Goal: Transaction & Acquisition: Purchase product/service

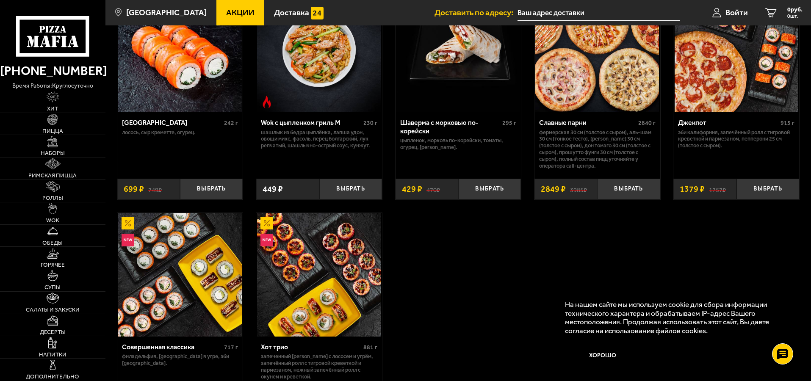
scroll to position [423, 0]
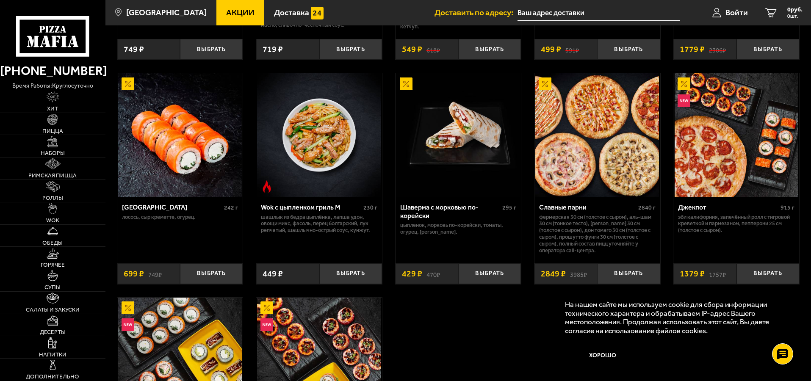
click at [699, 135] on img at bounding box center [737, 135] width 124 height 124
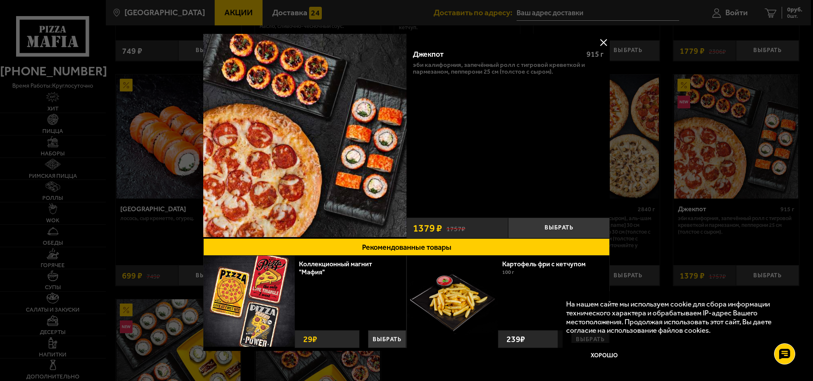
click at [600, 43] on button at bounding box center [603, 42] width 13 height 13
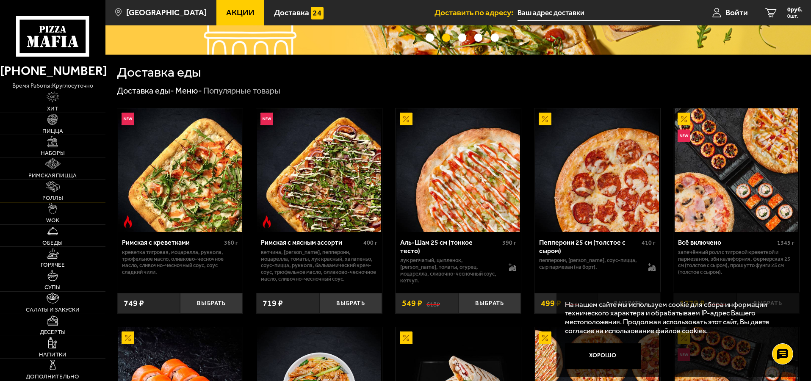
scroll to position [296, 0]
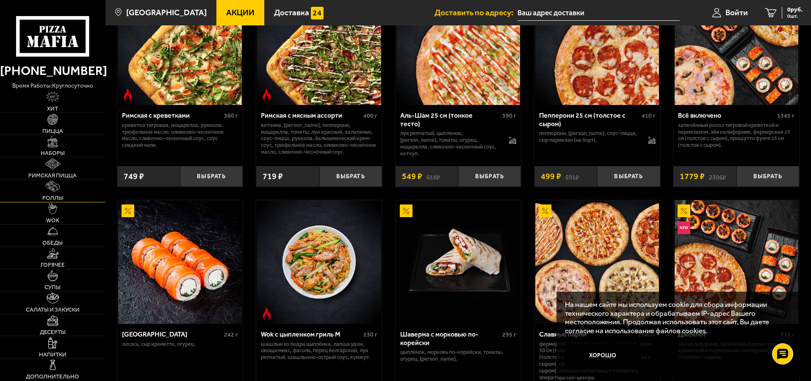
click at [53, 183] on img at bounding box center [53, 186] width 14 height 11
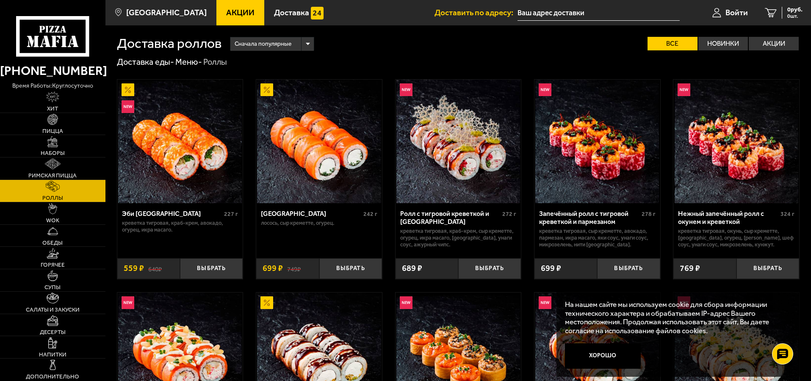
scroll to position [127, 0]
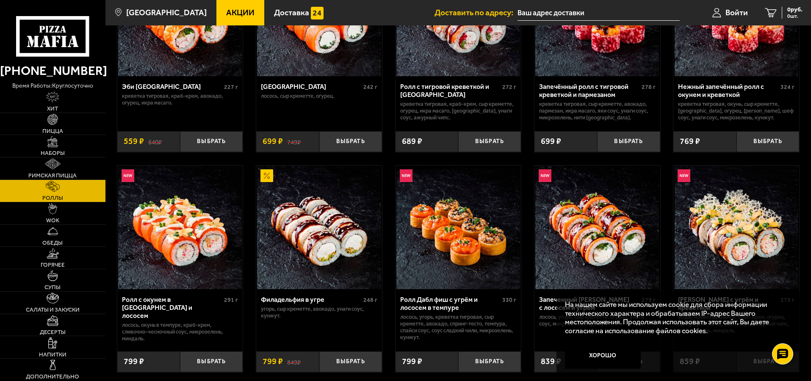
click at [702, 184] on img at bounding box center [737, 228] width 124 height 124
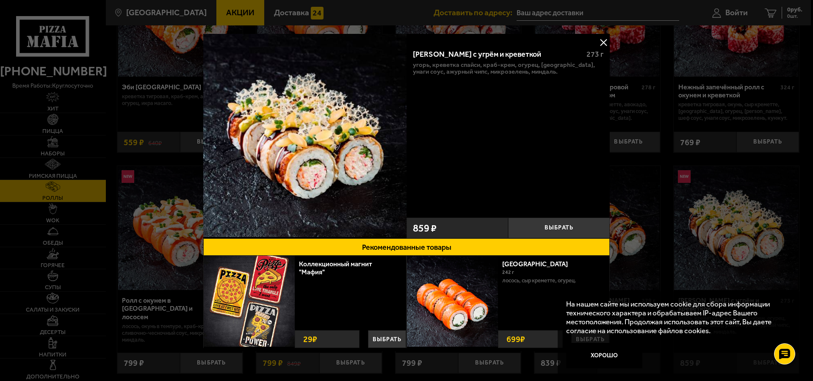
click at [145, 113] on div at bounding box center [406, 190] width 813 height 381
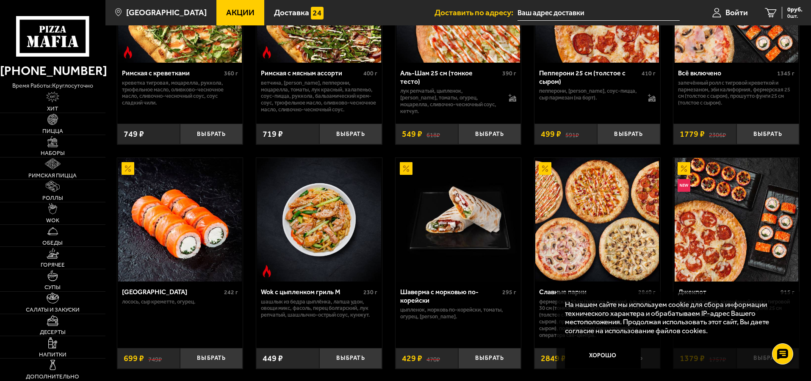
scroll to position [423, 0]
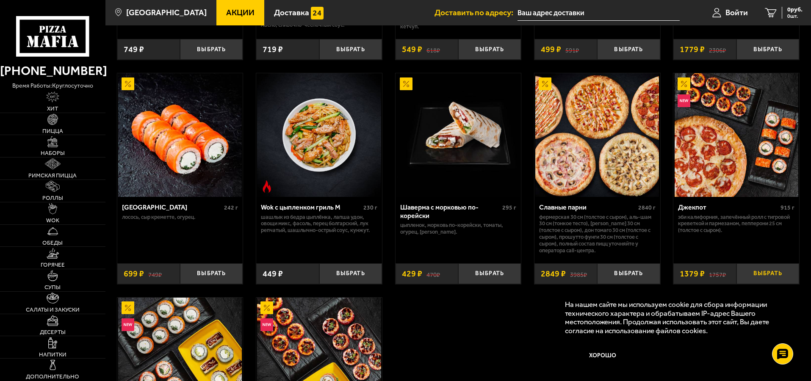
click at [762, 279] on button "Выбрать" at bounding box center [767, 273] width 63 height 21
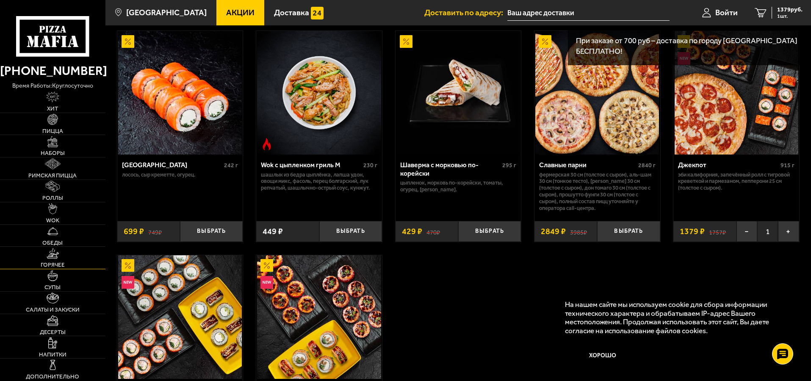
scroll to position [550, 0]
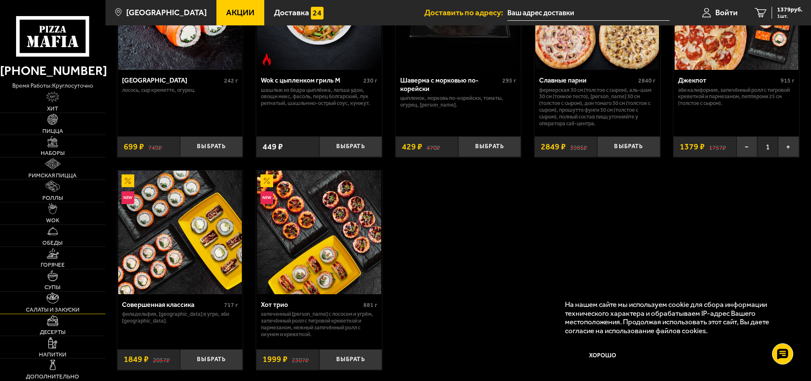
click at [56, 305] on link "Салаты и закуски" at bounding box center [52, 303] width 105 height 22
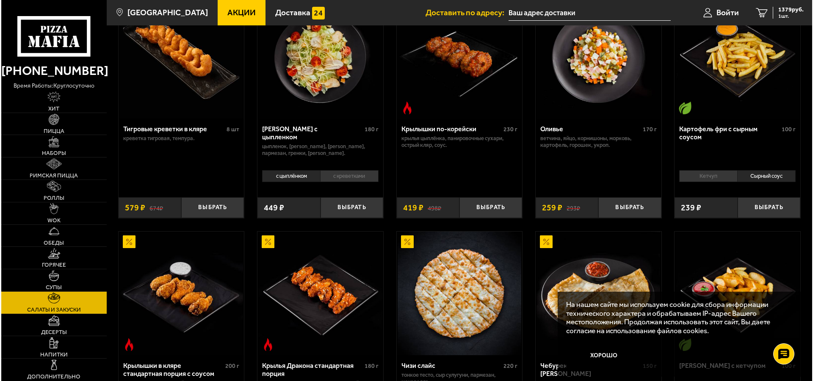
scroll to position [42, 0]
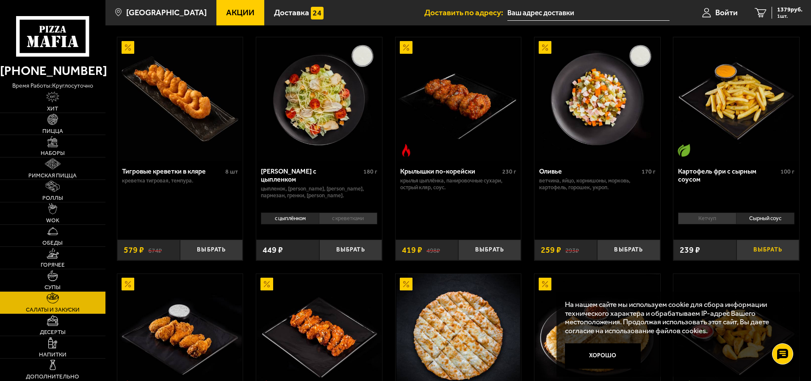
click at [769, 252] on button "Выбрать" at bounding box center [767, 250] width 63 height 21
click at [725, 8] on span "Войти" at bounding box center [726, 12] width 22 height 8
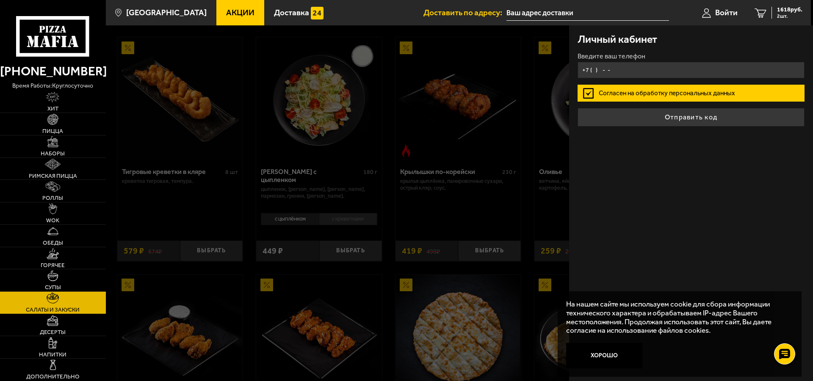
click at [607, 72] on input "+7 ( ) - -" at bounding box center [691, 70] width 227 height 17
type input "+7 ( ) - -"
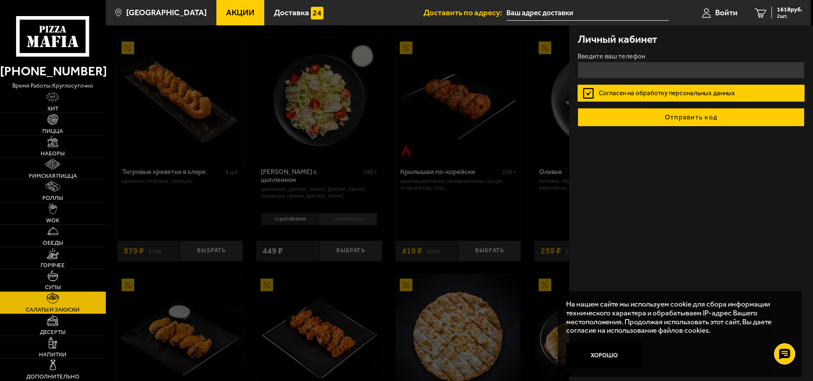
click at [647, 118] on button "Отправить код" at bounding box center [691, 117] width 227 height 19
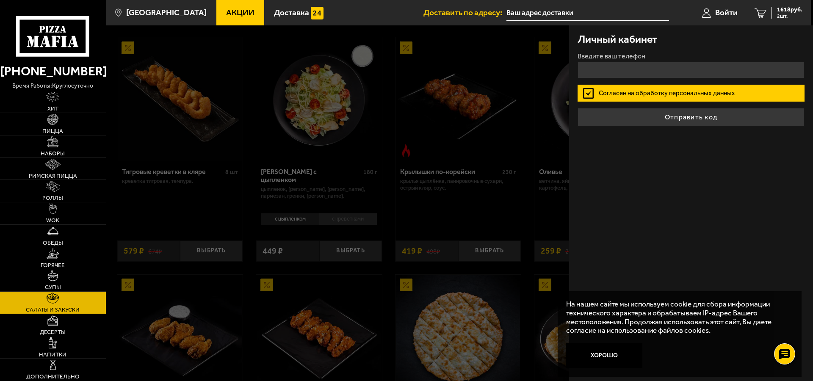
type input "+7 ( ) - -"
click at [583, 66] on input "+7 ( ) - -" at bounding box center [691, 70] width 227 height 17
click at [738, 171] on div "Личный кабинет Введите ваш телефон [PERSON_NAME] на обработку персональных данн…" at bounding box center [691, 203] width 244 height 356
click at [614, 69] on input "+7 ( ) - -" at bounding box center [691, 70] width 227 height 17
click at [628, 75] on input "+7 ( ) - -" at bounding box center [691, 70] width 227 height 17
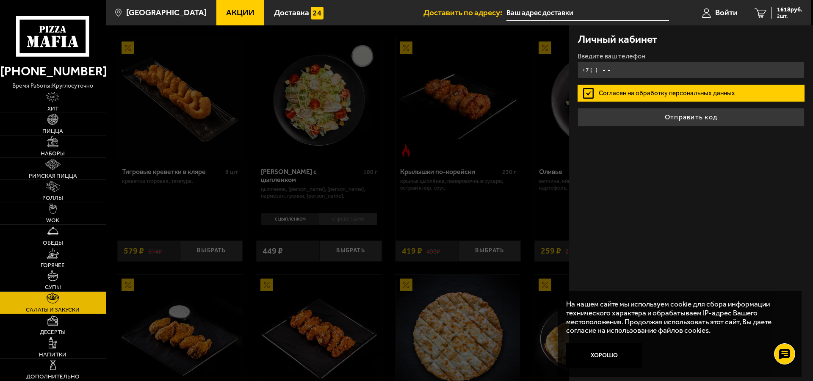
click at [659, 70] on input "+7 ( ) - -" at bounding box center [691, 70] width 227 height 17
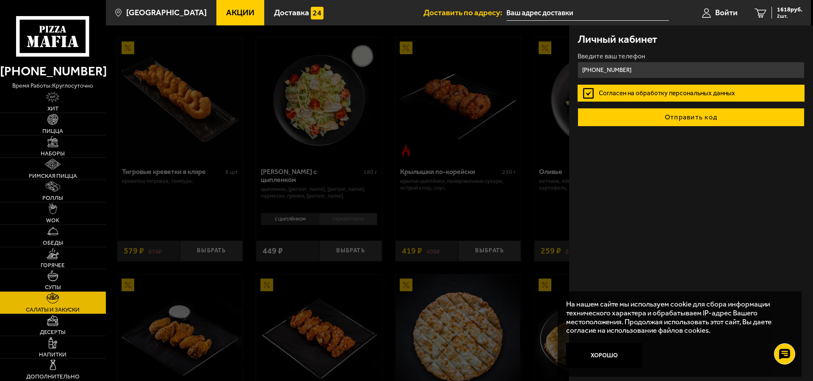
type input "[PHONE_NUMBER]"
click at [691, 117] on button "Отправить код" at bounding box center [691, 117] width 227 height 19
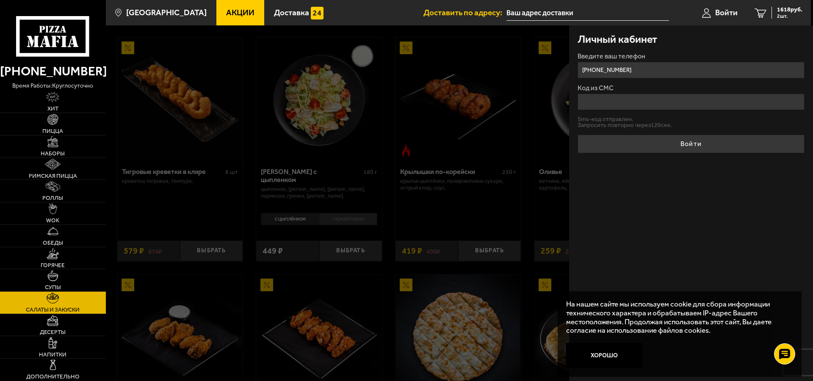
click at [628, 98] on input "Код из СМС" at bounding box center [691, 102] width 227 height 17
drag, startPoint x: 619, startPoint y: 101, endPoint x: 617, endPoint y: 108, distance: 6.8
click at [619, 104] on input "Код из СМС" at bounding box center [691, 102] width 227 height 17
click at [605, 102] on input "Код из СМС" at bounding box center [691, 102] width 227 height 17
click at [608, 104] on input "Код из СМС" at bounding box center [691, 102] width 227 height 17
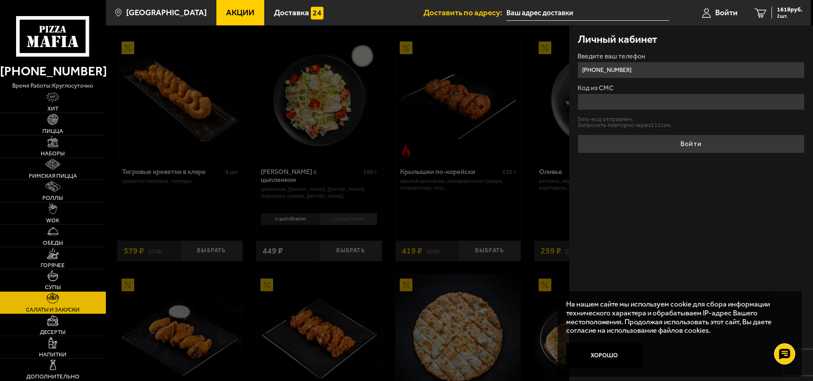
click at [608, 104] on input "Код из СМС" at bounding box center [691, 102] width 227 height 17
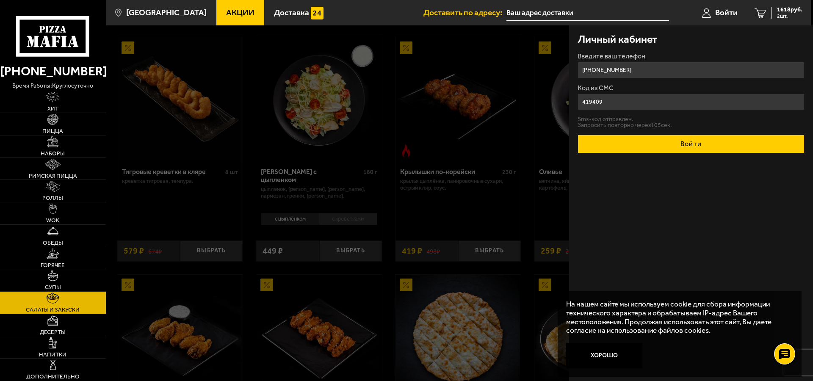
type input "419409"
click at [668, 144] on button "Войти" at bounding box center [691, 144] width 227 height 19
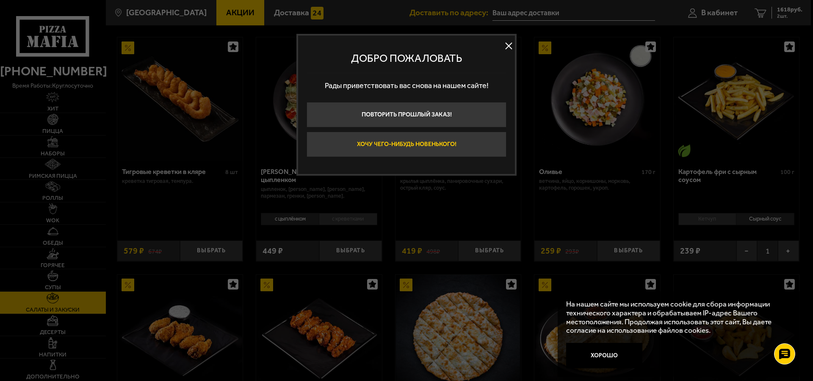
click at [456, 149] on button "Хочу чего-нибудь новенького!" at bounding box center [407, 144] width 200 height 25
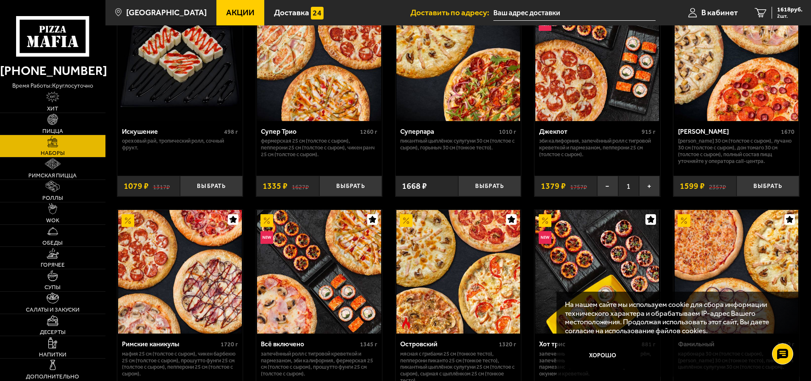
scroll to position [550, 0]
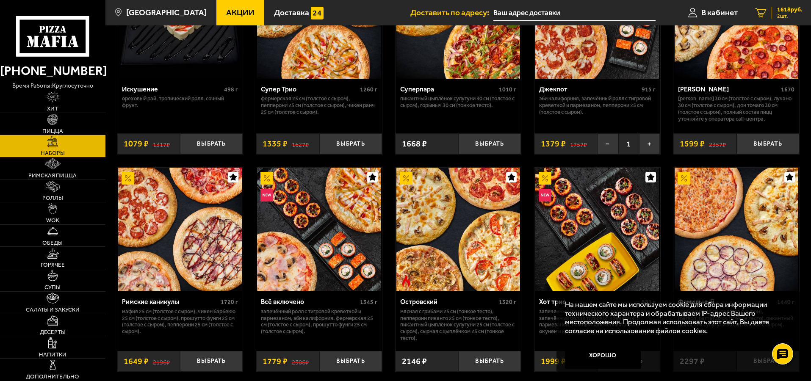
click at [766, 17] on icon "2" at bounding box center [761, 13] width 12 height 10
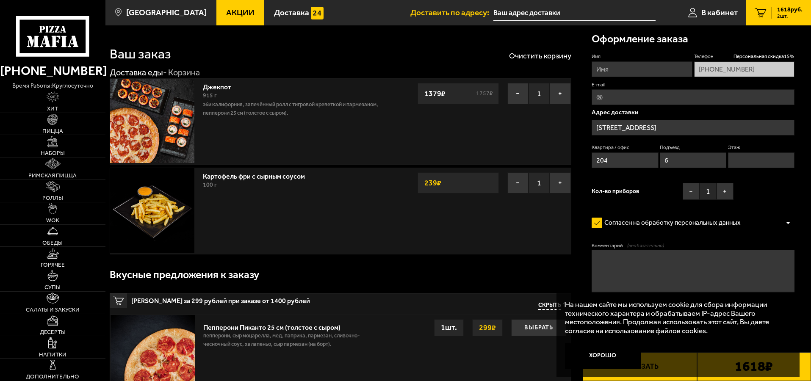
type input "[STREET_ADDRESS]"
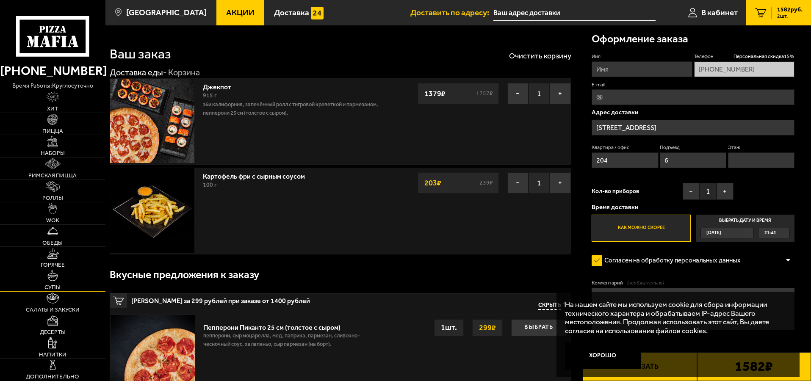
scroll to position [169, 0]
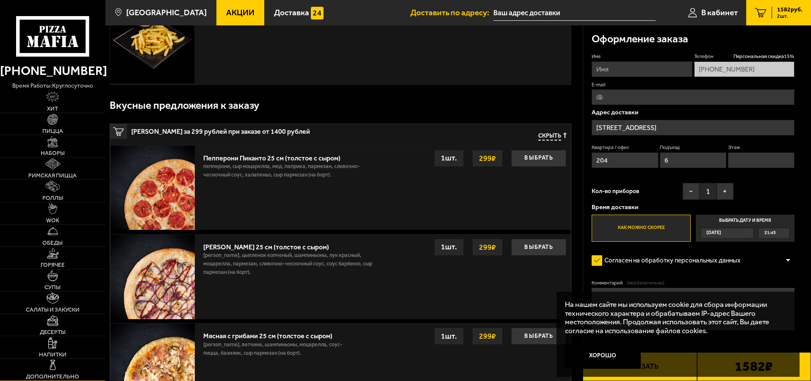
click at [53, 366] on img at bounding box center [52, 364] width 11 height 11
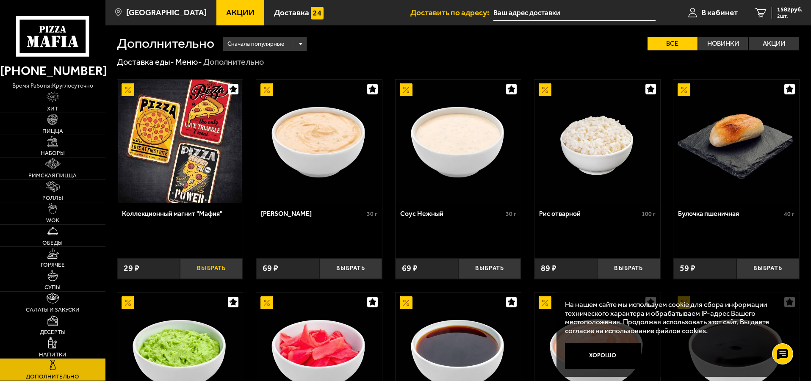
click at [204, 272] on button "Выбрать" at bounding box center [211, 268] width 63 height 21
click at [188, 276] on button "−" at bounding box center [190, 268] width 21 height 21
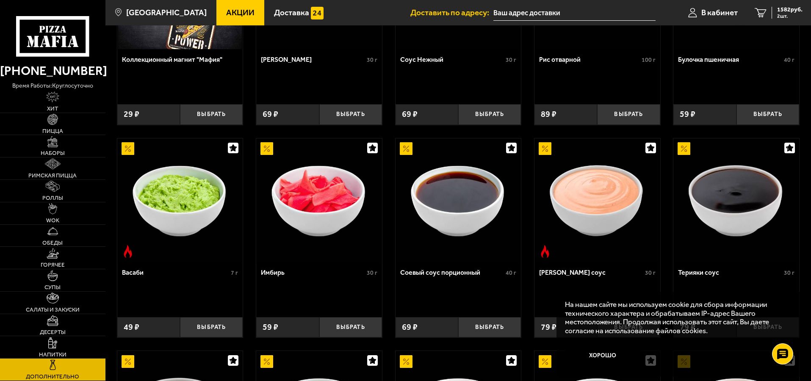
scroll to position [239, 0]
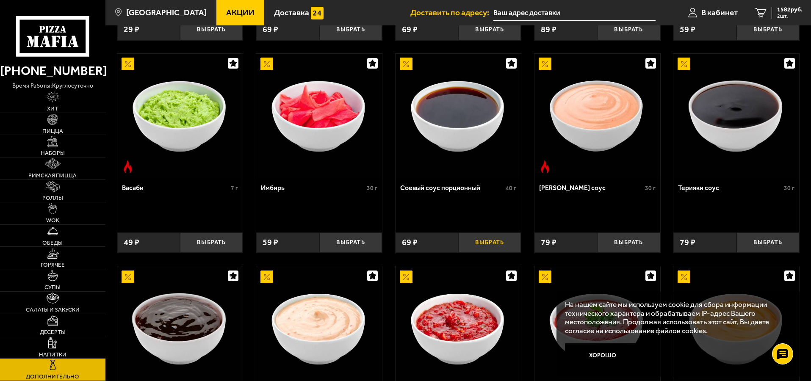
click at [501, 241] on button "Выбрать" at bounding box center [489, 242] width 63 height 21
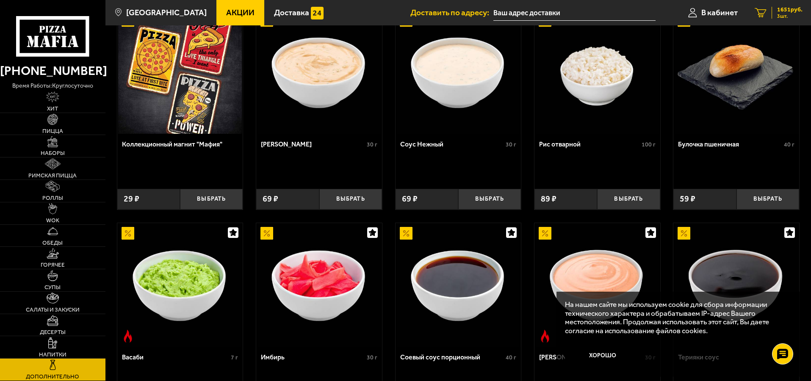
click at [791, 12] on span "1651 руб." at bounding box center [789, 10] width 25 height 6
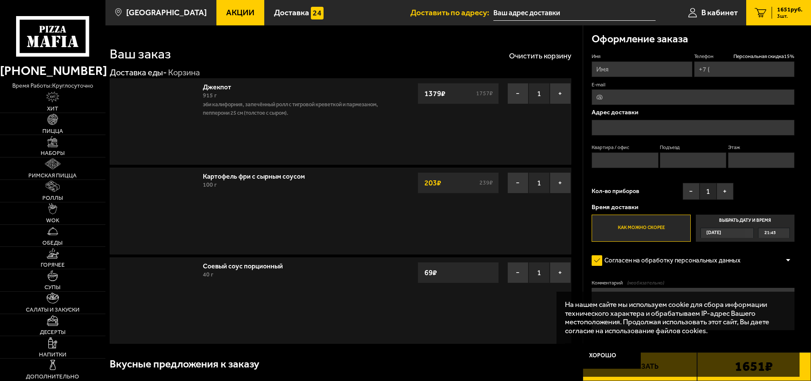
type input "[PHONE_NUMBER]"
type input "[STREET_ADDRESS]"
type input "204"
type input "6"
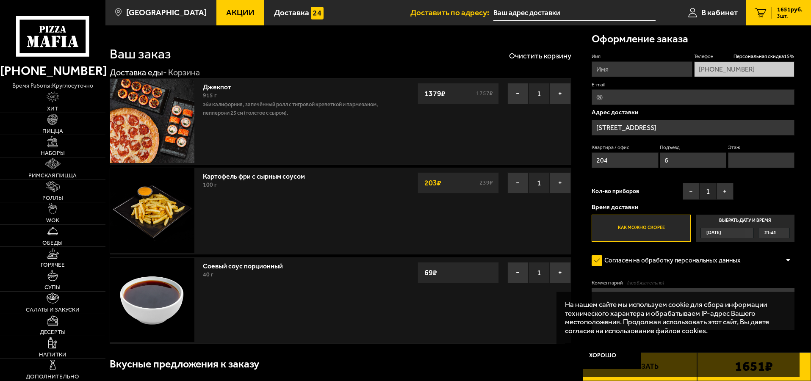
type input "[STREET_ADDRESS]"
click at [54, 345] on img at bounding box center [52, 342] width 8 height 11
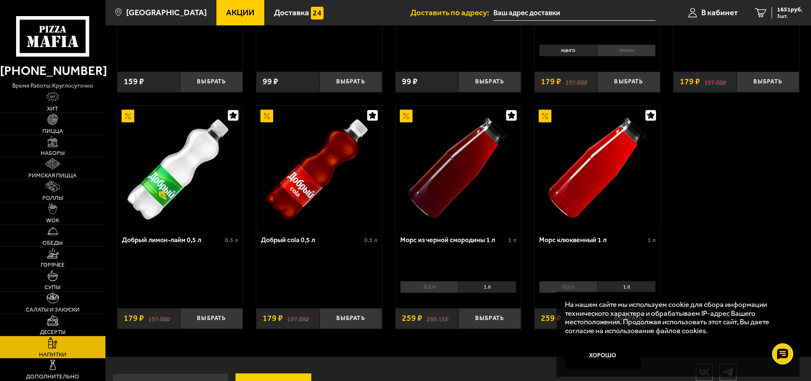
scroll to position [456, 0]
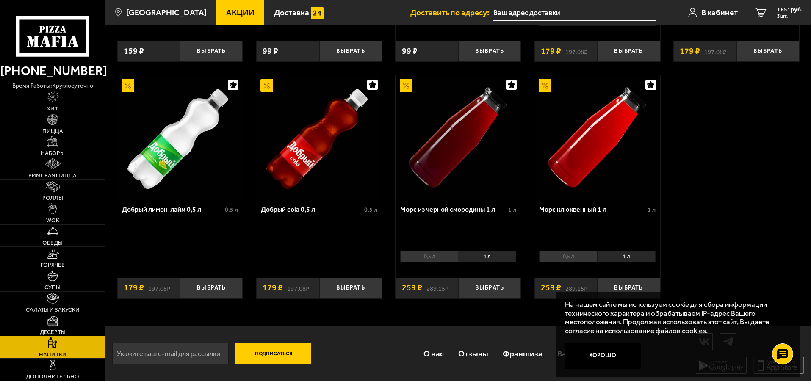
click at [71, 255] on link "Горячее" at bounding box center [52, 258] width 105 height 22
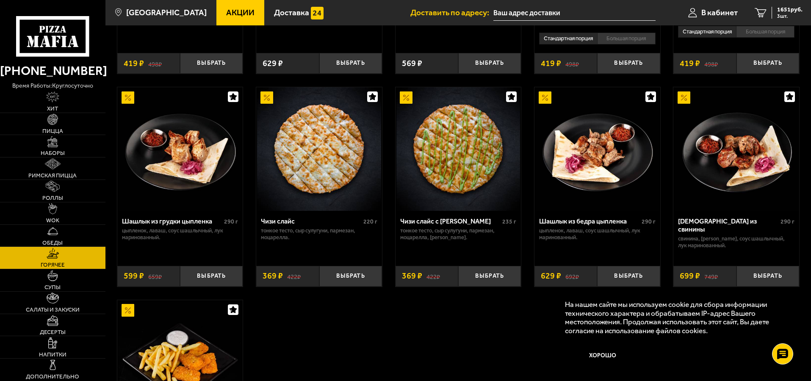
scroll to position [508, 0]
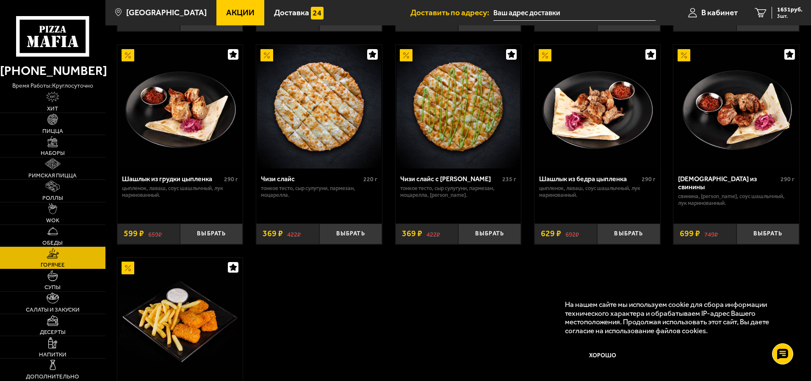
drag, startPoint x: 320, startPoint y: 187, endPoint x: 291, endPoint y: 186, distance: 28.4
drag, startPoint x: 271, startPoint y: 323, endPoint x: 247, endPoint y: 282, distance: 48.2
click at [271, 322] on div "Пад Тай с цыплёнком 320 г лапша рисовая, цыпленок, морковь, перец болгарский, я…" at bounding box center [457, 15] width 705 height 910
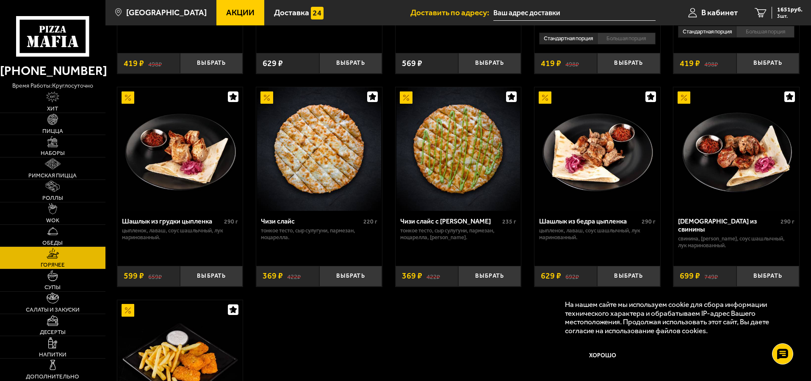
scroll to position [381, 0]
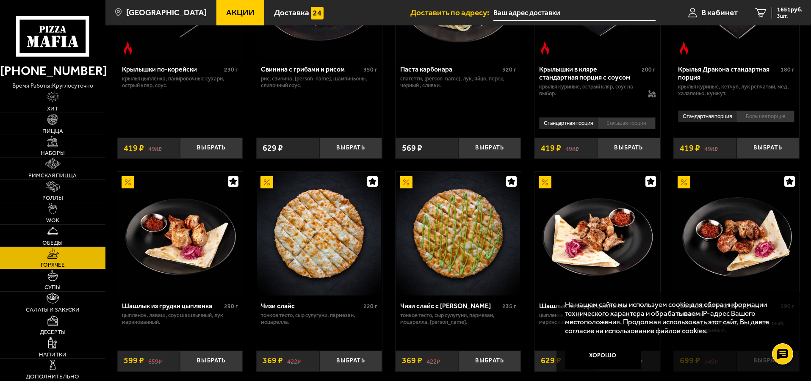
drag, startPoint x: 61, startPoint y: 324, endPoint x: 79, endPoint y: 329, distance: 19.0
click at [61, 324] on link "Десерты" at bounding box center [52, 325] width 105 height 22
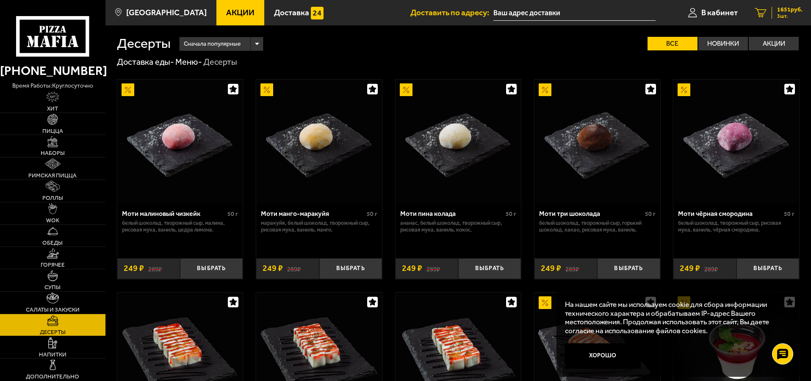
click at [794, 9] on span "1651 руб." at bounding box center [789, 10] width 25 height 6
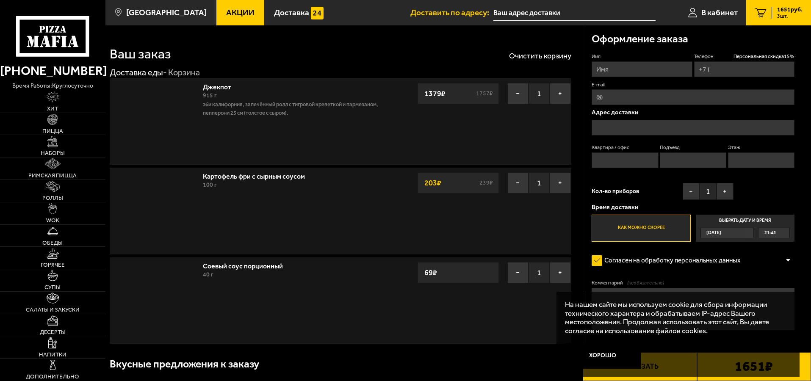
type input "[PHONE_NUMBER]"
type input "[STREET_ADDRESS]"
type input "204"
type input "6"
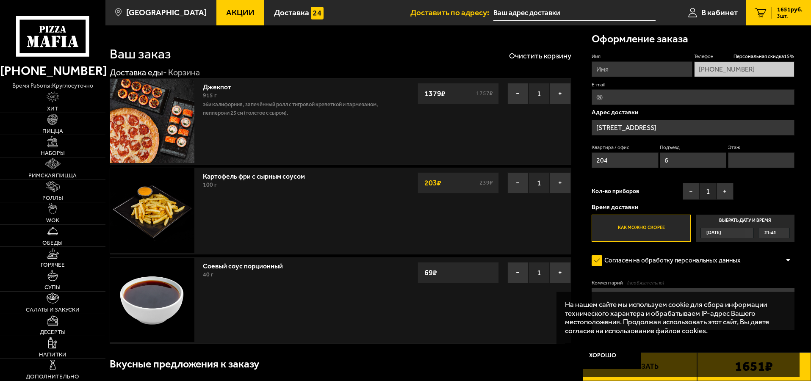
type input "[STREET_ADDRESS]"
click at [43, 189] on link "Роллы" at bounding box center [52, 191] width 105 height 22
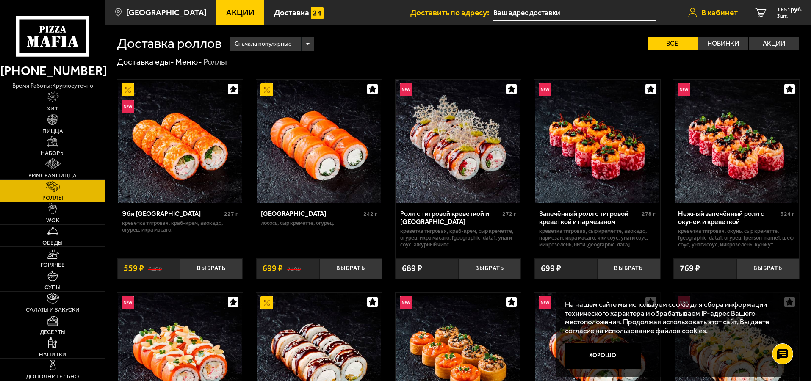
click at [719, 11] on span "В кабинет" at bounding box center [719, 12] width 36 height 8
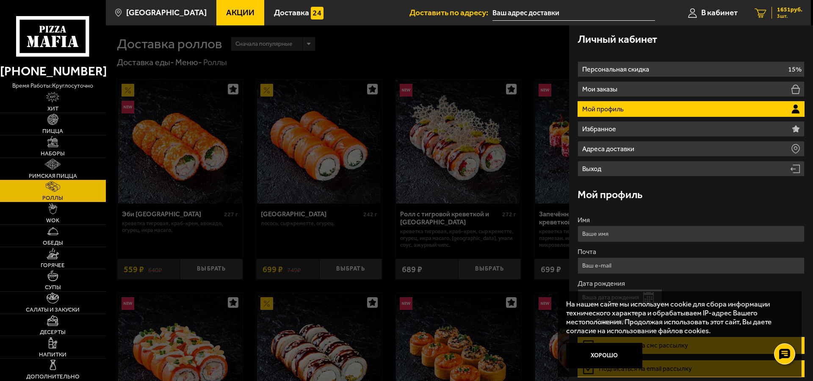
click at [787, 25] on link "3 1651 руб. 3 шт." at bounding box center [778, 12] width 65 height 25
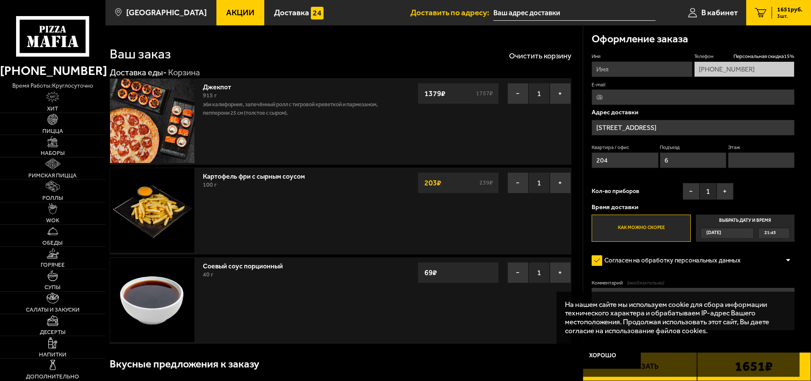
type input "[STREET_ADDRESS]"
click at [166, 108] on img at bounding box center [152, 121] width 84 height 84
click at [179, 156] on img at bounding box center [152, 121] width 84 height 84
click at [190, 99] on img at bounding box center [152, 121] width 84 height 84
click at [61, 200] on span "Роллы" at bounding box center [52, 198] width 21 height 6
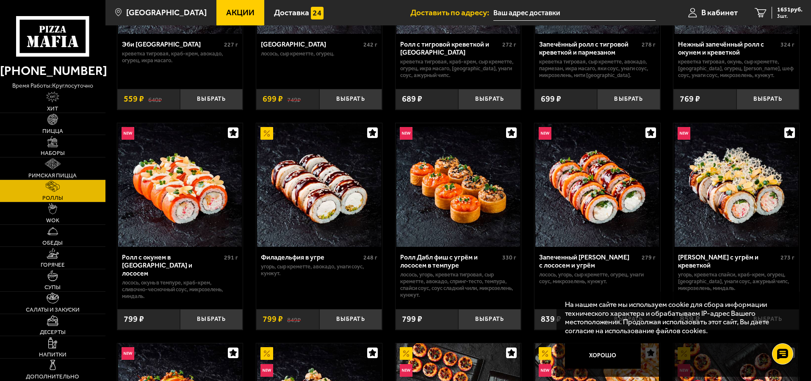
scroll to position [42, 0]
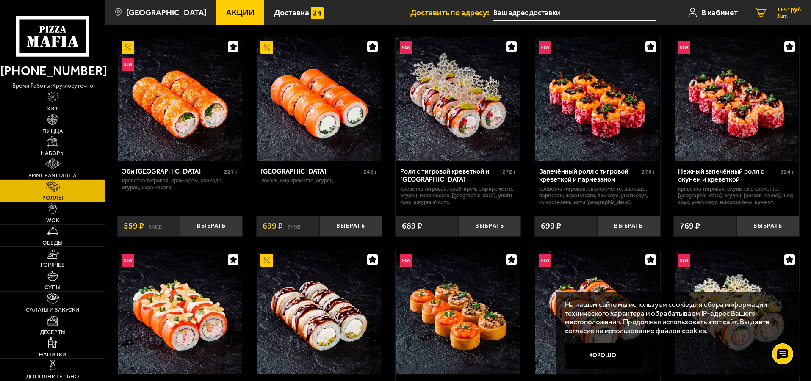
click at [774, 13] on div "1651 руб. 3 шт." at bounding box center [786, 13] width 31 height 12
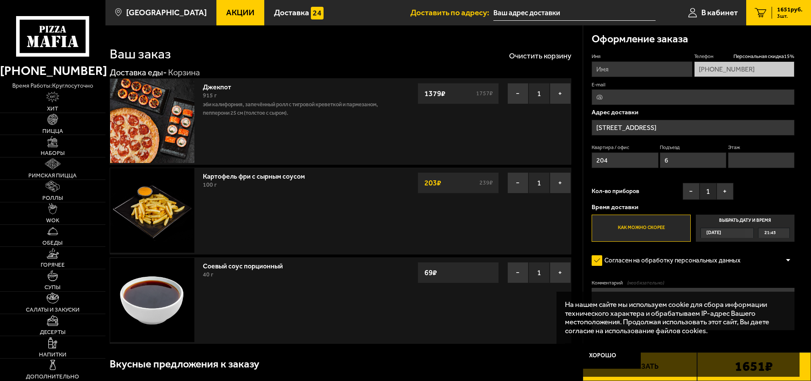
type input "[STREET_ADDRESS]"
click at [57, 198] on span "Роллы" at bounding box center [52, 198] width 21 height 6
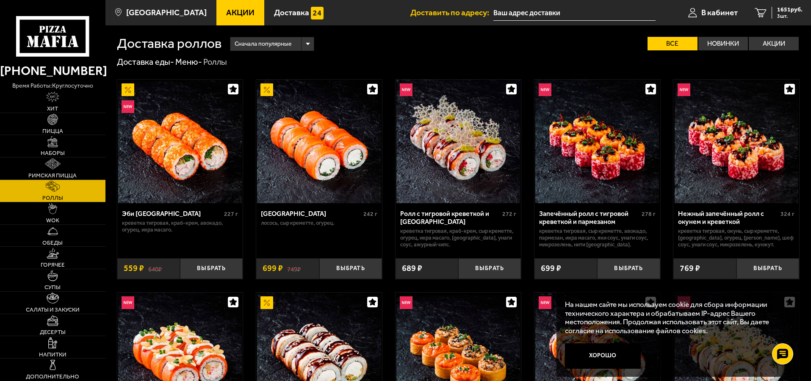
scroll to position [14, 0]
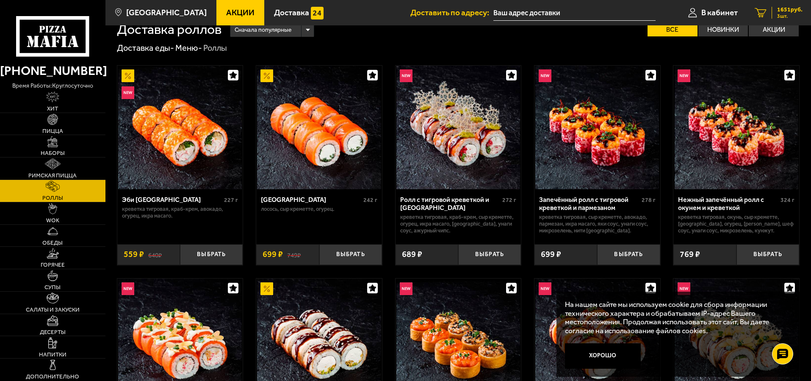
click at [782, 13] on span "1651 руб." at bounding box center [789, 10] width 25 height 6
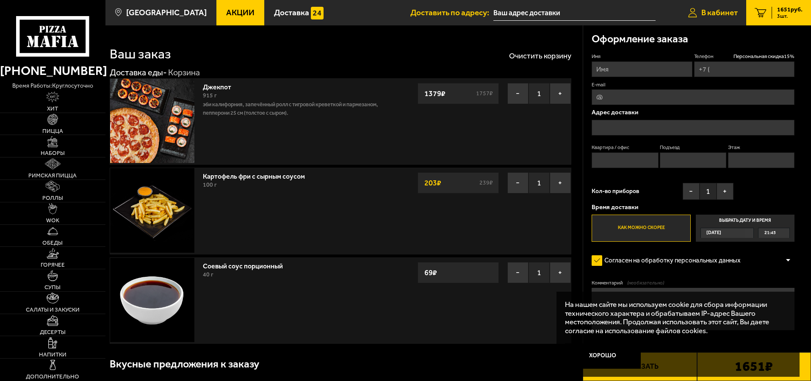
type input "[PHONE_NUMBER]"
type input "[STREET_ADDRESS]"
type input "204"
type input "6"
type input "[STREET_ADDRESS]"
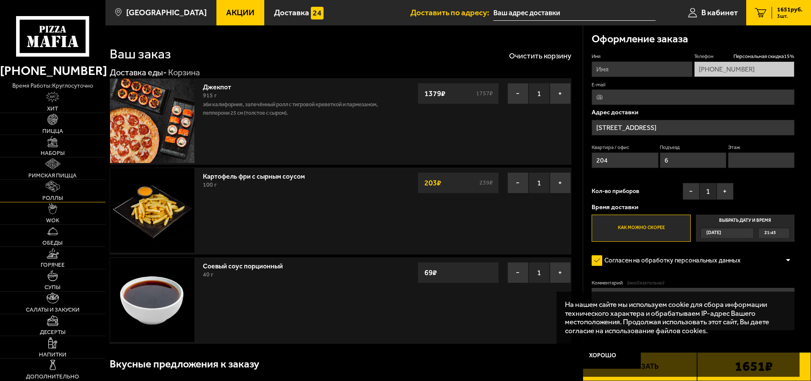
click at [60, 195] on span "Роллы" at bounding box center [52, 198] width 21 height 6
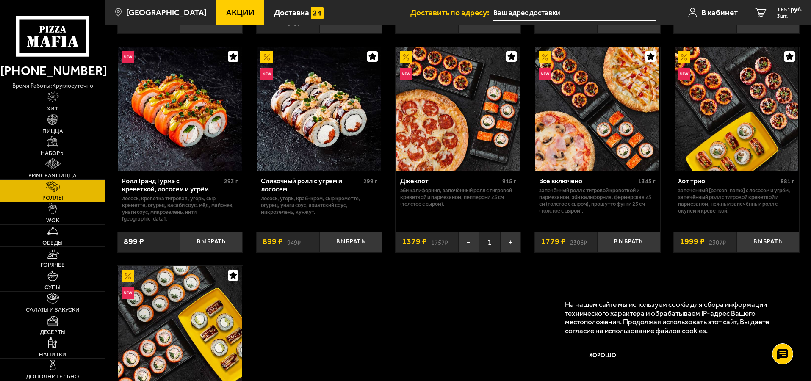
scroll to position [550, 0]
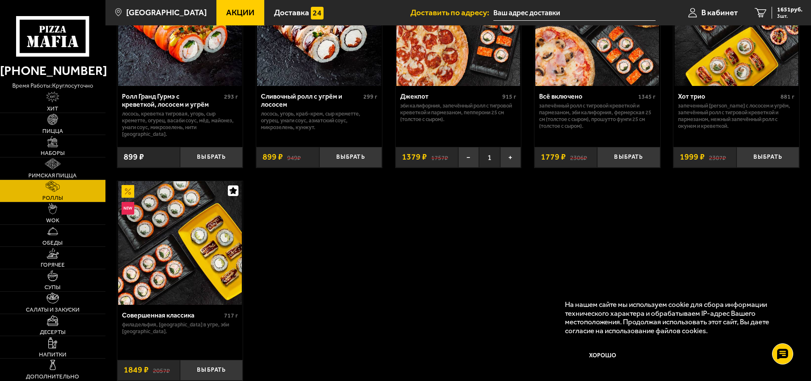
drag, startPoint x: 317, startPoint y: 249, endPoint x: 313, endPoint y: 241, distance: 8.5
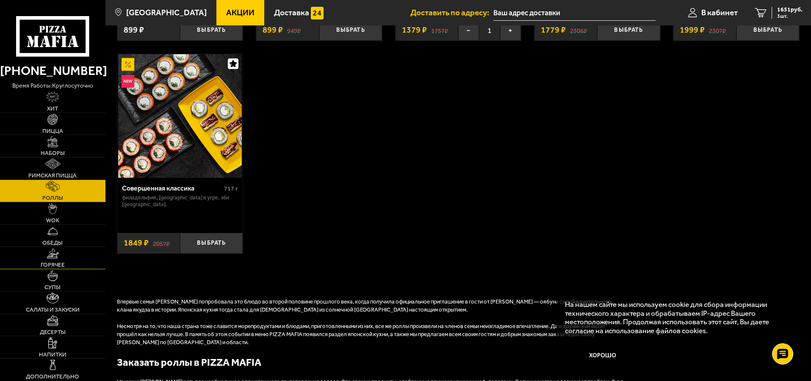
click at [42, 259] on link "Горячее" at bounding box center [52, 258] width 105 height 22
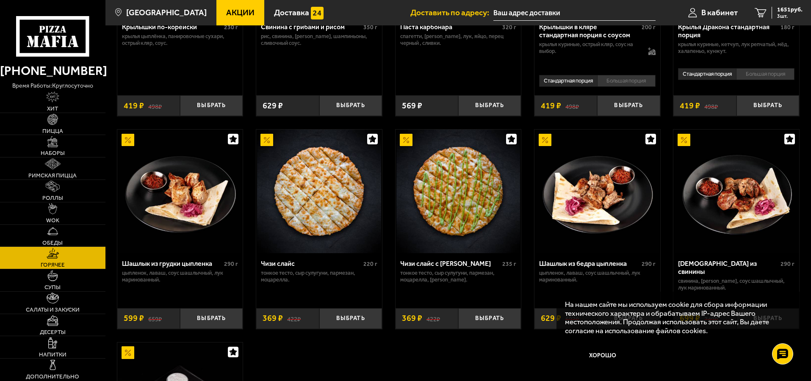
scroll to position [466, 0]
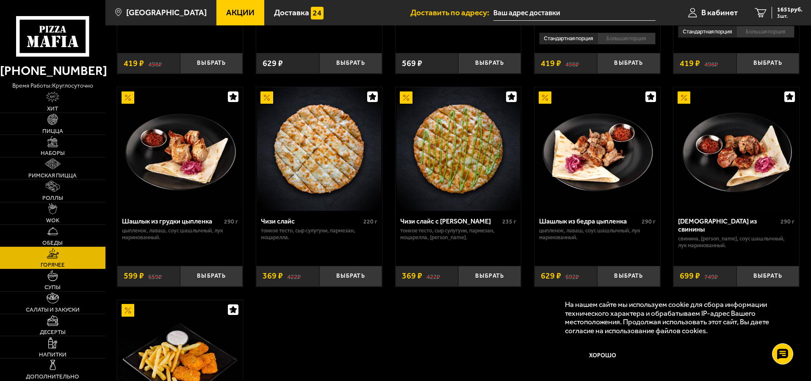
click at [292, 161] on img at bounding box center [319, 149] width 124 height 124
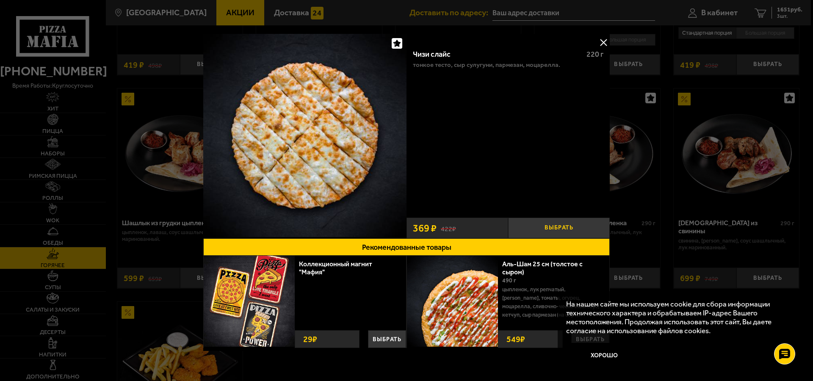
click at [574, 223] on button "Выбрать" at bounding box center [559, 228] width 102 height 21
click at [603, 38] on button at bounding box center [603, 42] width 13 height 13
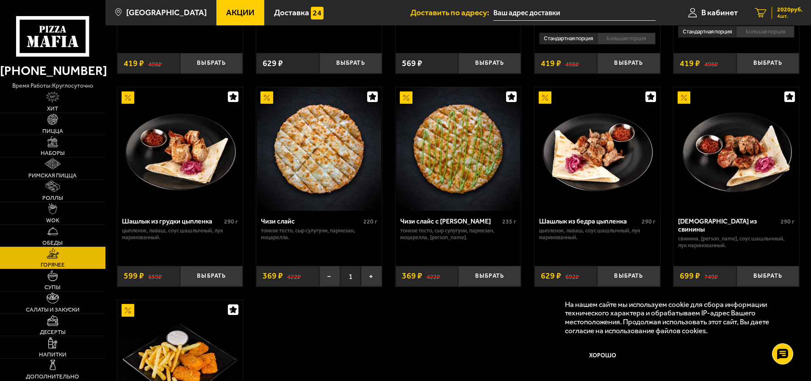
click at [783, 7] on span "2020 руб." at bounding box center [789, 10] width 25 height 6
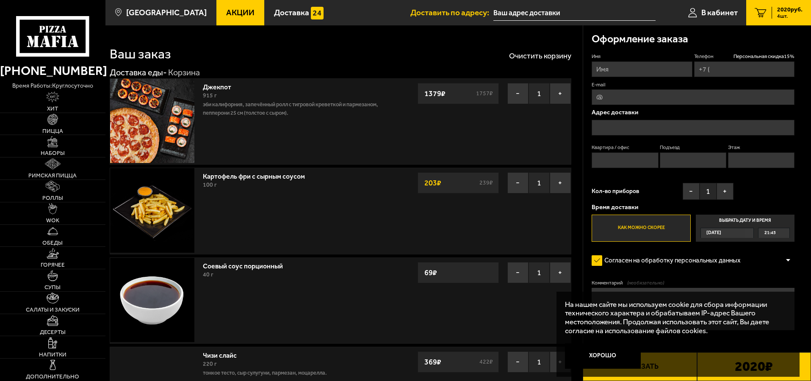
type input "[PHONE_NUMBER]"
type input "[STREET_ADDRESS]"
type input "204"
type input "6"
type input "[STREET_ADDRESS]"
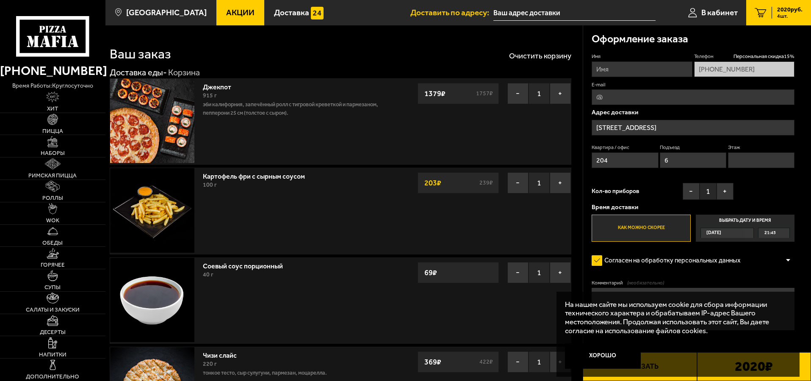
click at [317, 223] on div "Картофель фри с сырным соусом 100 г − 1 + 203 ₽ 239 ₽" at bounding box center [297, 211] width 196 height 86
click at [619, 361] on button "Хорошо" at bounding box center [603, 355] width 76 height 25
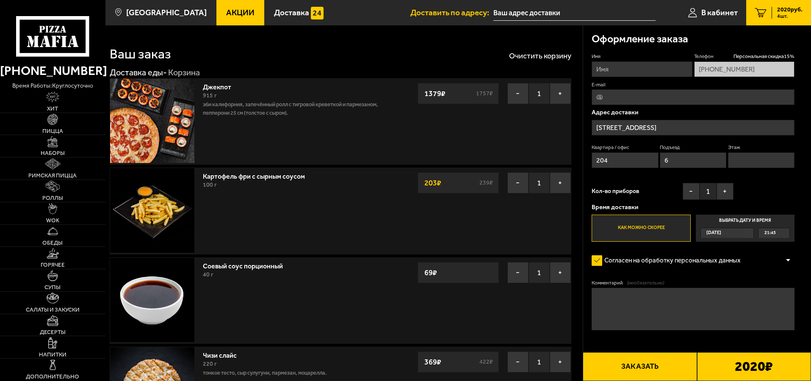
click at [633, 372] on button "Заказать" at bounding box center [640, 366] width 114 height 29
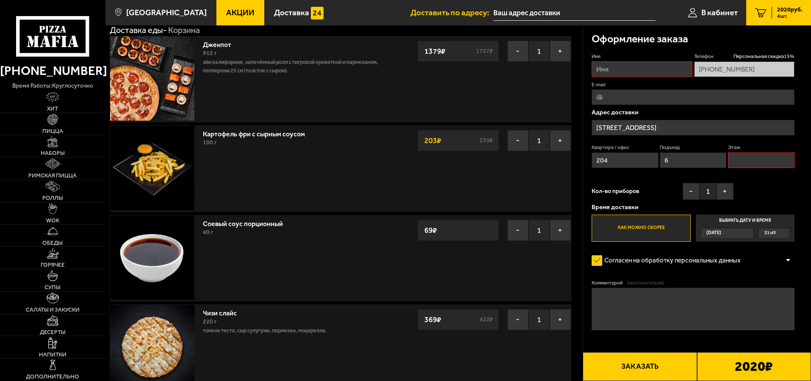
click at [654, 361] on button "Заказать" at bounding box center [640, 366] width 114 height 29
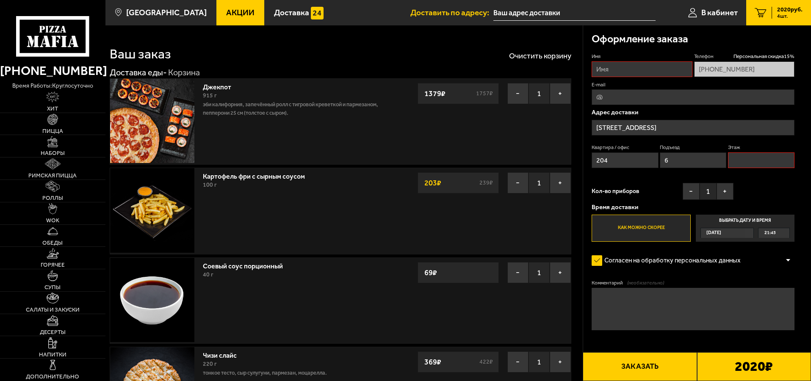
click at [652, 368] on button "Заказать" at bounding box center [640, 366] width 114 height 29
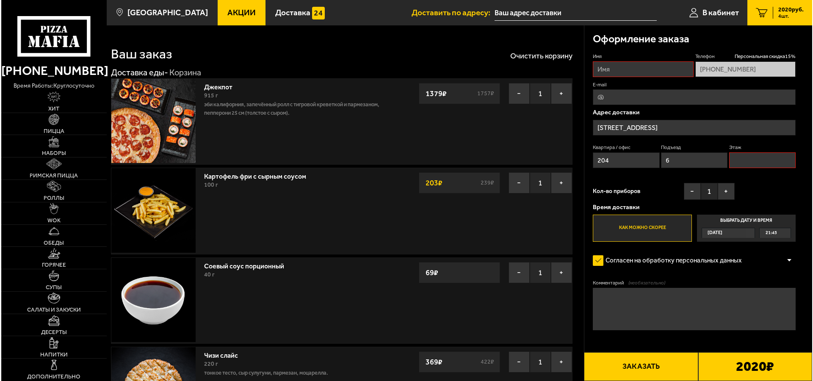
scroll to position [42, 0]
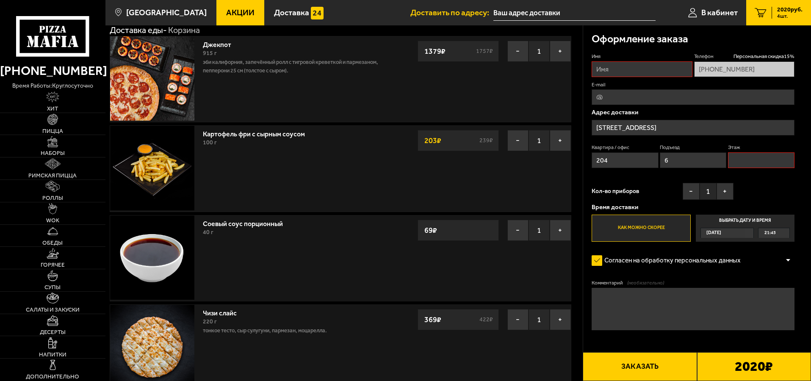
drag, startPoint x: 749, startPoint y: 166, endPoint x: 747, endPoint y: 161, distance: 5.9
click at [749, 166] on input "Этаж" at bounding box center [761, 160] width 66 height 16
type input "6"
click at [606, 70] on input "Имя" at bounding box center [642, 69] width 100 height 16
type input "[PERSON_NAME]"
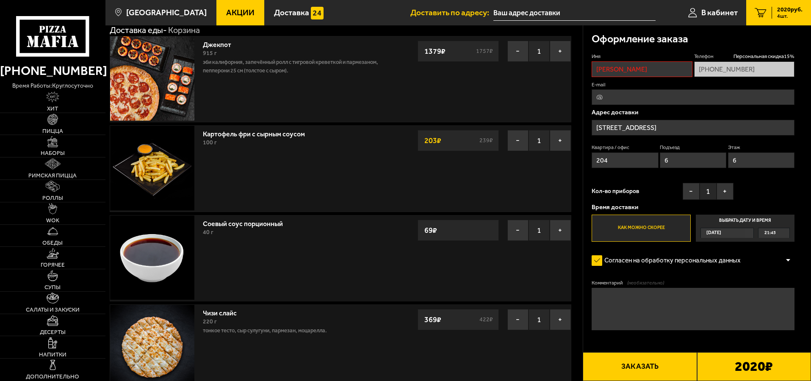
type input "[EMAIL_ADDRESS][DOMAIN_NAME]"
click at [651, 359] on button "Заказать" at bounding box center [640, 366] width 114 height 29
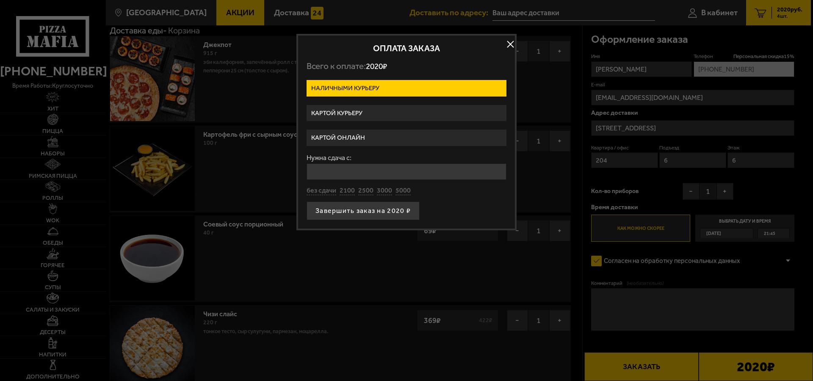
click at [356, 135] on label "Картой онлайн" at bounding box center [407, 138] width 200 height 17
click at [0, 0] on input "Картой онлайн" at bounding box center [0, 0] width 0 height 0
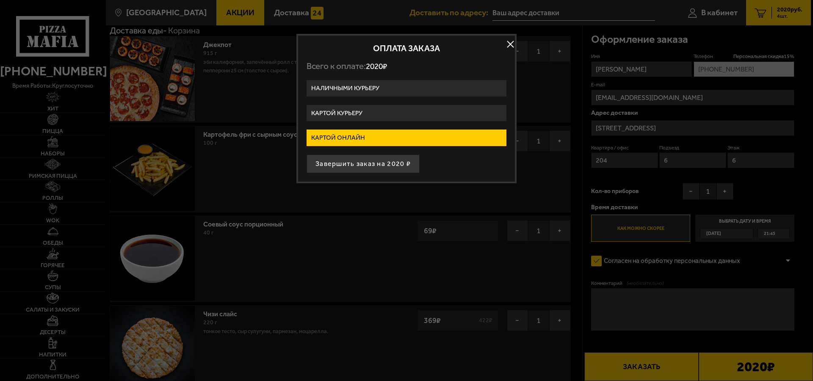
click at [355, 109] on label "Картой курьеру" at bounding box center [407, 113] width 200 height 17
click at [0, 0] on input "Картой курьеру" at bounding box center [0, 0] width 0 height 0
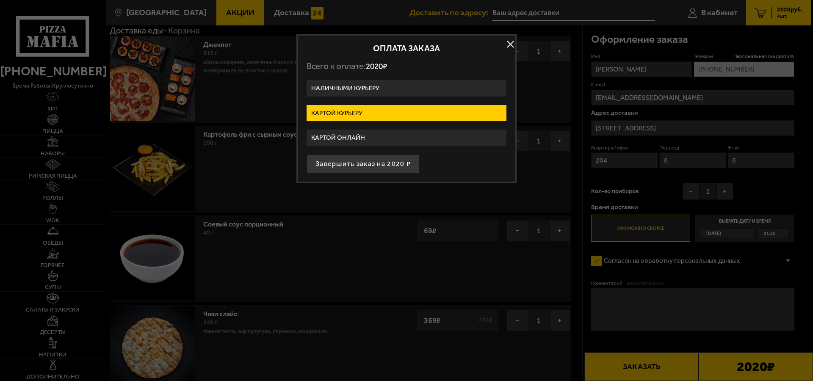
click at [349, 130] on label "Картой онлайн" at bounding box center [407, 138] width 200 height 17
click at [0, 0] on input "Картой онлайн" at bounding box center [0, 0] width 0 height 0
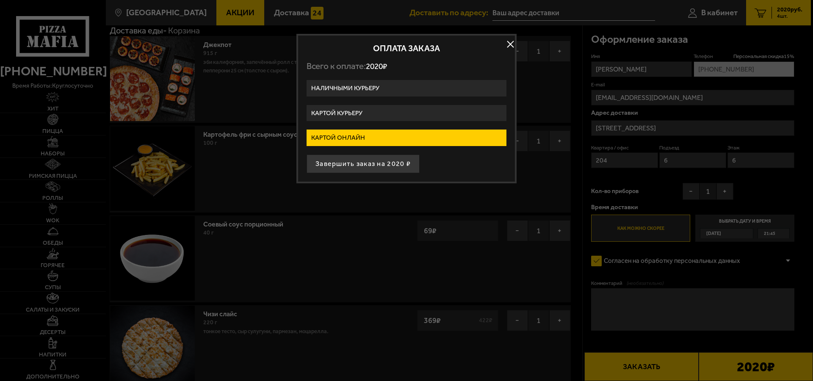
click at [355, 78] on div "Оплата заказа Всего к оплате: 2020 ₽ Наличными курьеру Картой курьеру Картой он…" at bounding box center [406, 108] width 220 height 149
click at [358, 93] on label "Наличными курьеру" at bounding box center [407, 88] width 200 height 17
click at [0, 0] on input "Наличными курьеру" at bounding box center [0, 0] width 0 height 0
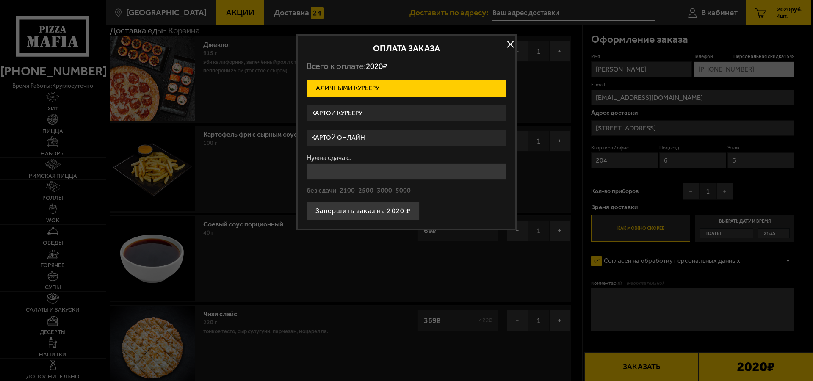
click at [348, 115] on label "Картой курьеру" at bounding box center [407, 113] width 200 height 17
click at [0, 0] on input "Картой курьеру" at bounding box center [0, 0] width 0 height 0
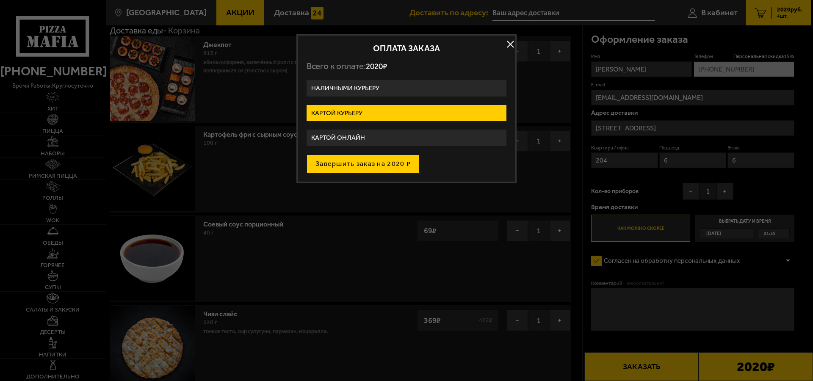
click at [360, 169] on button "Завершить заказ на 2020 ₽" at bounding box center [363, 164] width 113 height 19
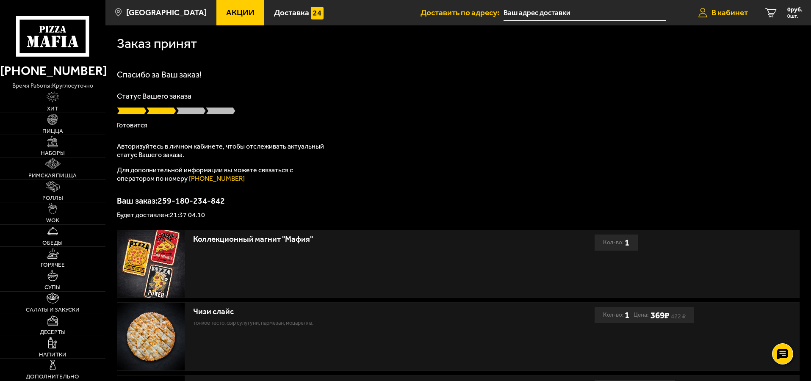
click at [730, 15] on span "В кабинет" at bounding box center [729, 12] width 36 height 8
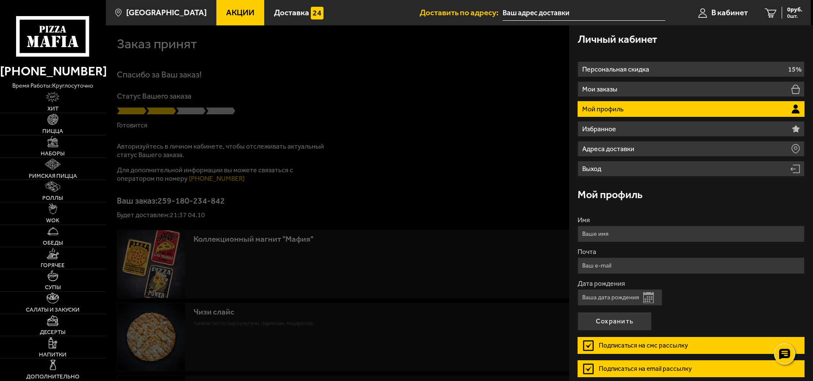
click at [625, 110] on p "Мой профиль" at bounding box center [604, 109] width 44 height 7
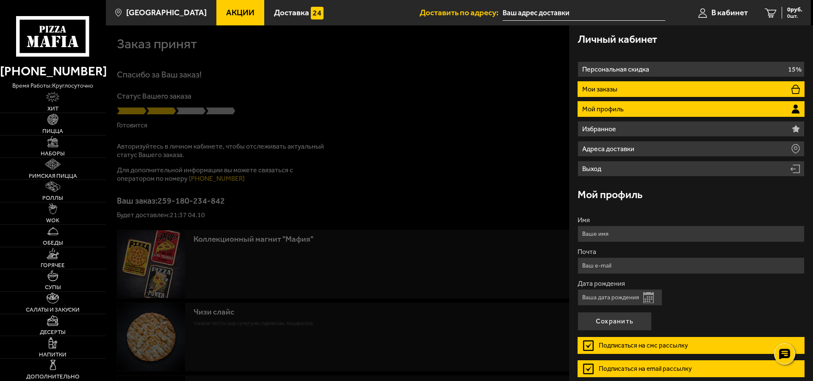
click at [601, 94] on li "Мои заказы" at bounding box center [691, 89] width 227 height 16
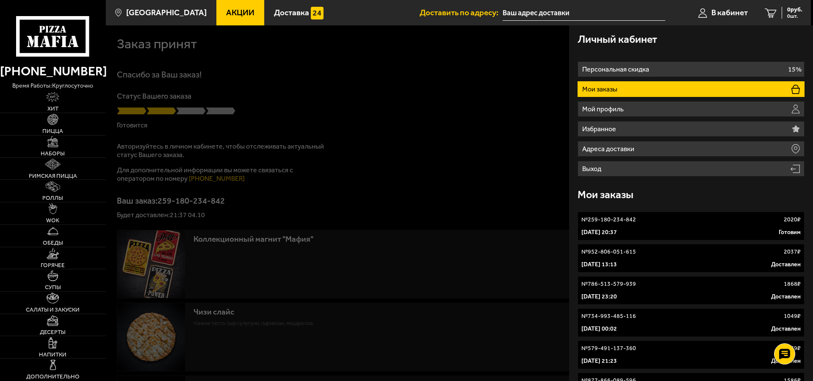
drag, startPoint x: 377, startPoint y: 133, endPoint x: 381, endPoint y: 130, distance: 4.6
click at [379, 133] on div at bounding box center [512, 215] width 813 height 381
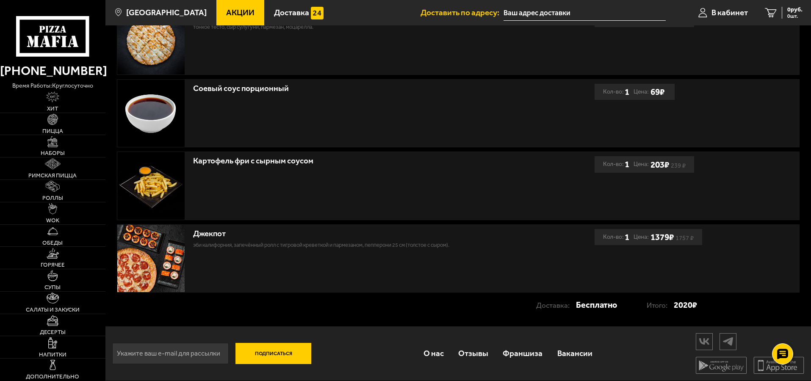
scroll to position [212, 0]
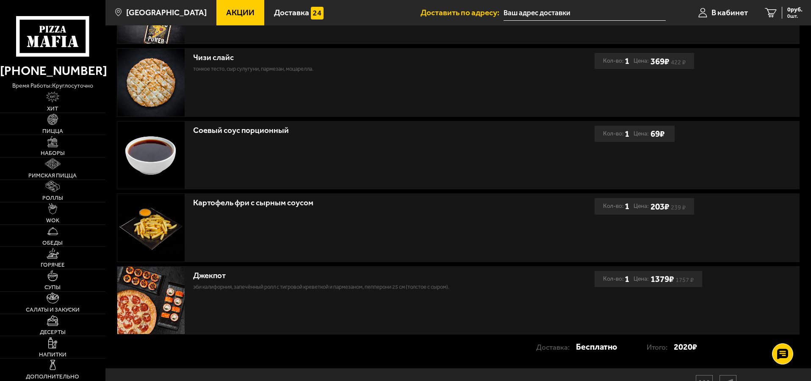
scroll to position [169, 0]
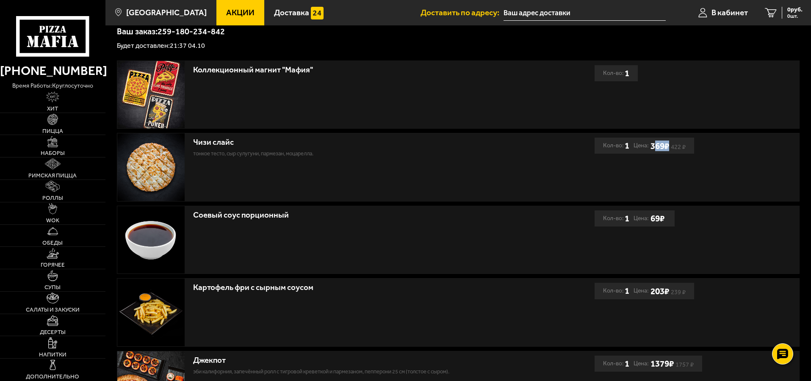
drag, startPoint x: 662, startPoint y: 143, endPoint x: 668, endPoint y: 142, distance: 6.4
click at [668, 142] on b "369 ₽" at bounding box center [659, 146] width 19 height 11
click at [497, 145] on div "Чизи слайс" at bounding box center [353, 143] width 320 height 10
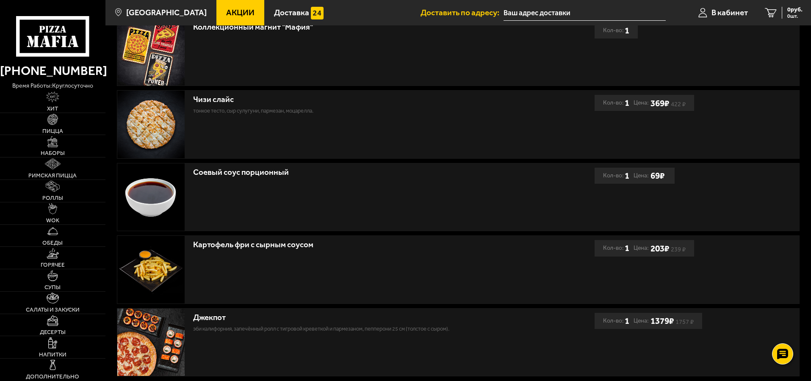
scroll to position [170, 0]
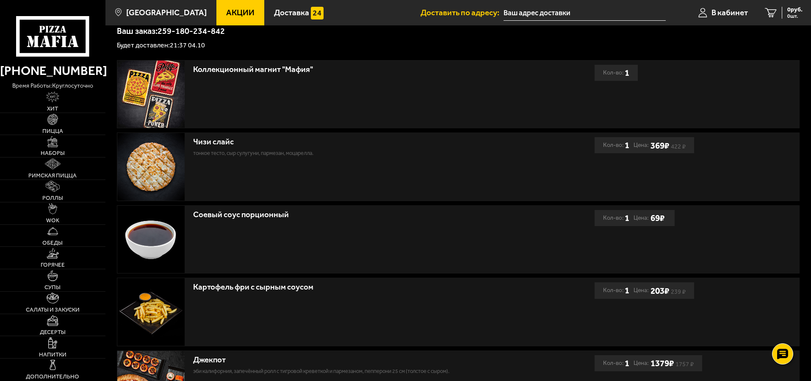
click at [655, 147] on b "369 ₽" at bounding box center [659, 145] width 19 height 11
drag, startPoint x: 649, startPoint y: 146, endPoint x: 669, endPoint y: 144, distance: 20.4
click at [669, 144] on span "422 ₽ 369 ₽" at bounding box center [668, 145] width 36 height 11
click at [495, 167] on div "Чизи слайс тонкое тесто, сыр сулугуни, пармезан, моцарелла." at bounding box center [355, 167] width 477 height 68
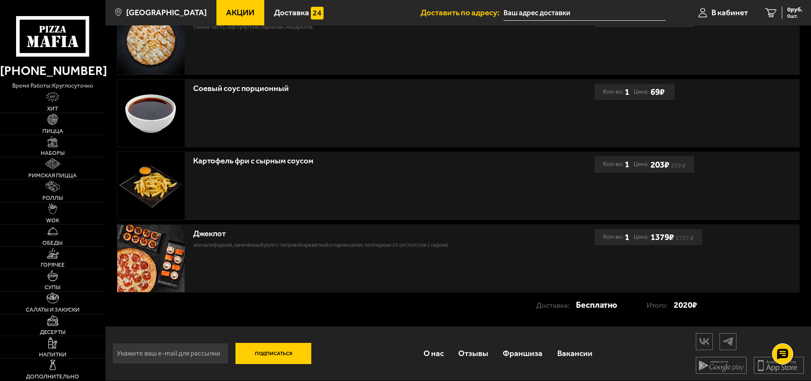
drag, startPoint x: 688, startPoint y: 306, endPoint x: 669, endPoint y: 305, distance: 19.1
click at [669, 305] on div "Итого: 2020 ₽" at bounding box center [672, 305] width 50 height 17
click at [462, 225] on div "Джекпот Эби Калифорния, Запечённый ролл с тигровой креветкой и пармезаном, Пепп…" at bounding box center [353, 237] width 320 height 25
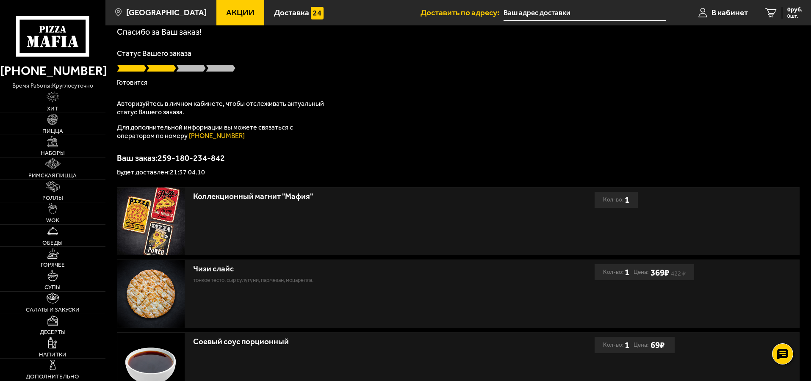
scroll to position [0, 0]
